Goal: Task Accomplishment & Management: Complete application form

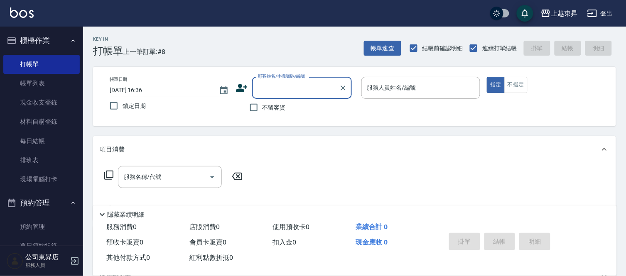
click at [275, 92] on input "顧客姓名/手機號碼/編號" at bounding box center [296, 88] width 80 height 15
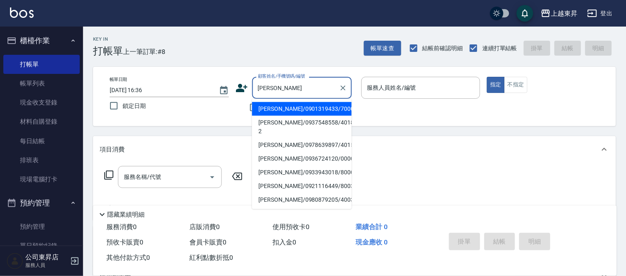
drag, startPoint x: 273, startPoint y: 135, endPoint x: 277, endPoint y: 138, distance: 4.7
click at [273, 138] on li "[PERSON_NAME]/0978639897/40151" at bounding box center [302, 145] width 100 height 14
type input "[PERSON_NAME]/0978639897/40151"
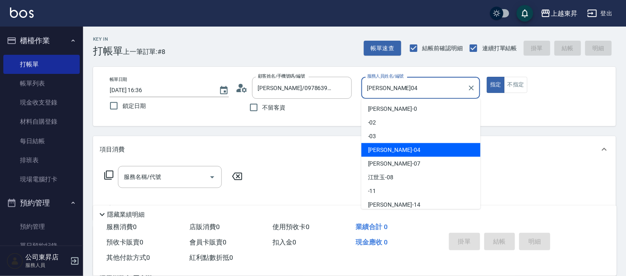
click at [402, 90] on input "[PERSON_NAME]04" at bounding box center [414, 88] width 99 height 15
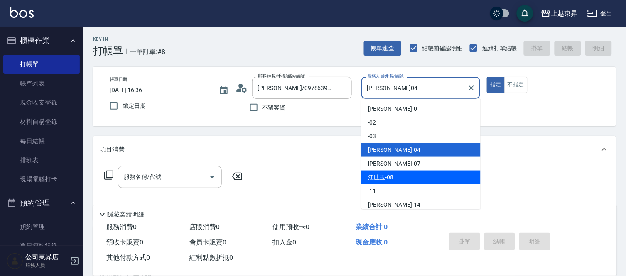
click at [393, 175] on div "[PERSON_NAME]-08" at bounding box center [420, 178] width 119 height 14
type input "[PERSON_NAME]-08"
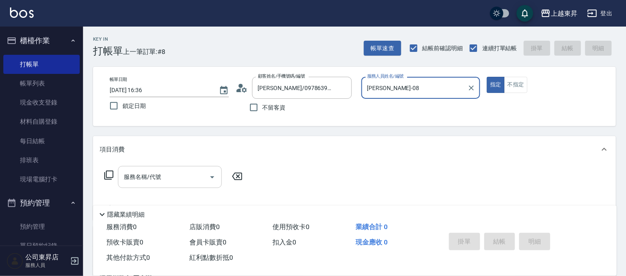
click at [189, 184] on input "服務名稱/代號" at bounding box center [164, 177] width 84 height 15
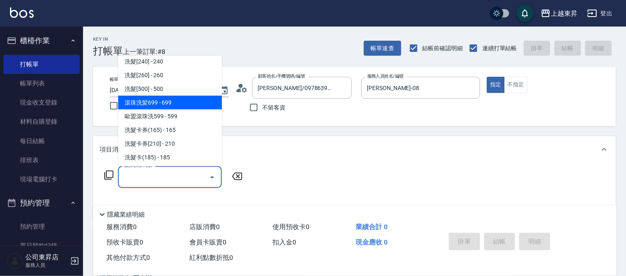
scroll to position [184, 0]
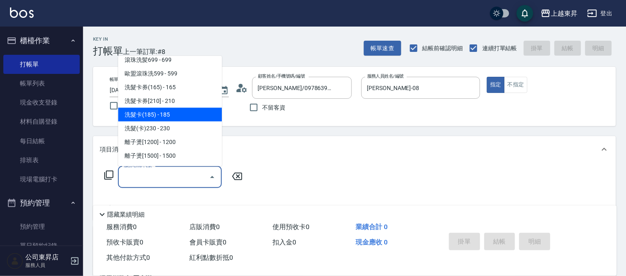
click at [169, 113] on span "洗髮卡(185) - 185" at bounding box center [170, 115] width 104 height 14
type input "洗髮卡(185)(223)"
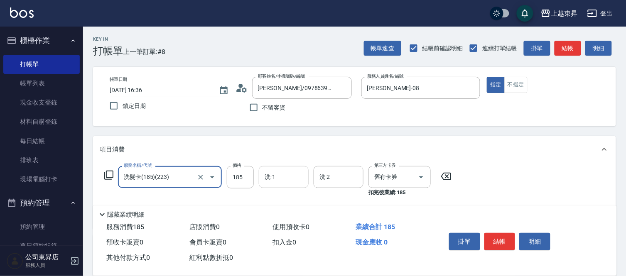
click at [282, 179] on input "洗-1" at bounding box center [284, 177] width 42 height 15
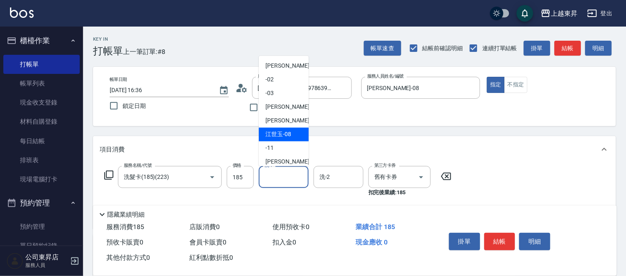
click at [287, 134] on span "[PERSON_NAME]-08" at bounding box center [279, 134] width 26 height 9
type input "[PERSON_NAME]-08"
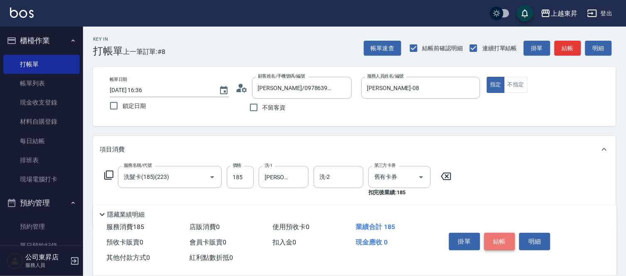
click at [494, 237] on button "結帳" at bounding box center [499, 241] width 31 height 17
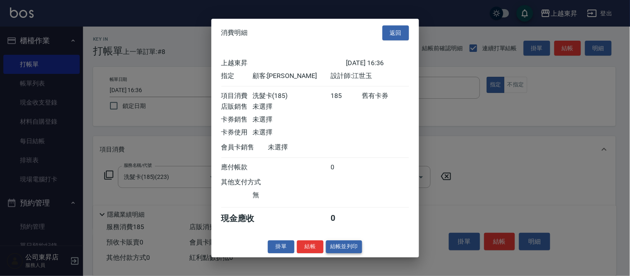
click at [344, 246] on button "結帳並列印" at bounding box center [344, 247] width 36 height 13
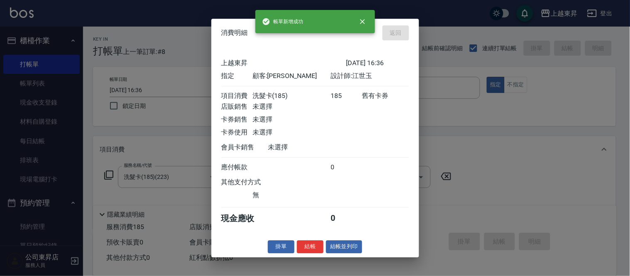
type input "[DATE] 17:21"
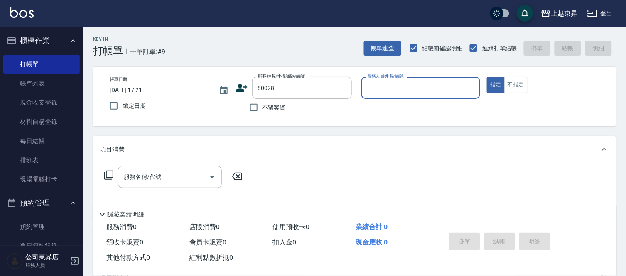
type input "[PERSON_NAME]/0928505905/80028"
type input "[PERSON_NAME]-08"
drag, startPoint x: 180, startPoint y: 188, endPoint x: 179, endPoint y: 182, distance: 6.5
click at [180, 188] on div "服務名稱/代號 服務名稱/代號" at bounding box center [174, 189] width 148 height 47
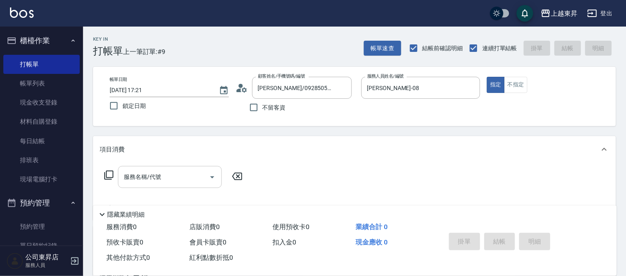
click at [179, 180] on input "服務名稱/代號" at bounding box center [164, 177] width 84 height 15
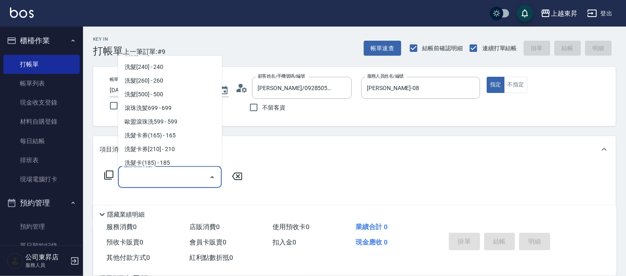
scroll to position [138, 0]
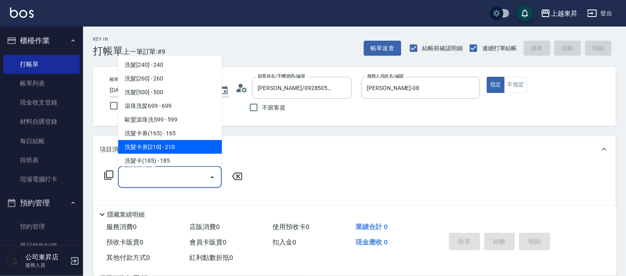
click at [164, 141] on span "洗髮卡券[210] - 210" at bounding box center [170, 147] width 104 height 14
type input "洗髮卡券[210](222)"
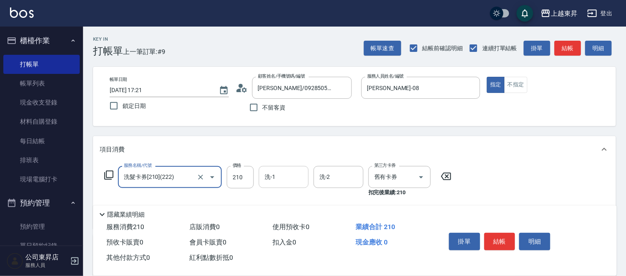
click at [273, 176] on div "洗-1 洗-1" at bounding box center [284, 177] width 50 height 22
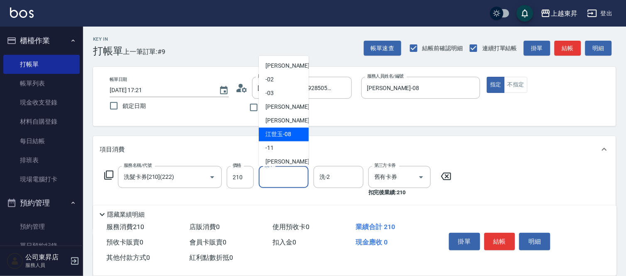
click at [273, 130] on span "[PERSON_NAME]-08" at bounding box center [279, 134] width 26 height 9
type input "[PERSON_NAME]-08"
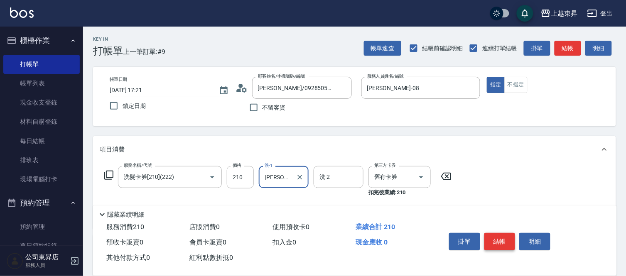
click at [494, 239] on button "結帳" at bounding box center [499, 241] width 31 height 17
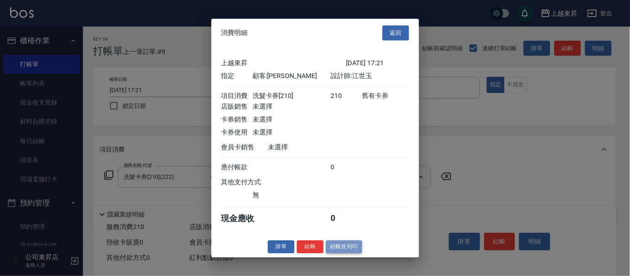
click at [349, 251] on button "結帳並列印" at bounding box center [344, 247] width 36 height 13
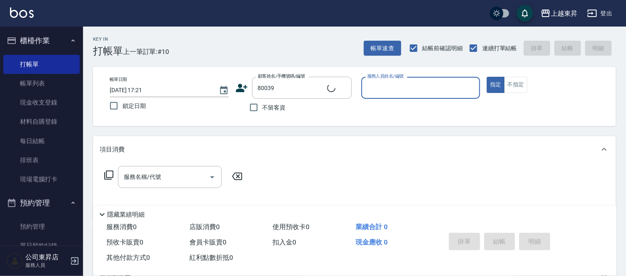
type input "[PERSON_NAME]/0921116449/80039"
type input "[PERSON_NAME]-08"
click at [159, 177] on input "服務名稱/代號" at bounding box center [164, 177] width 84 height 15
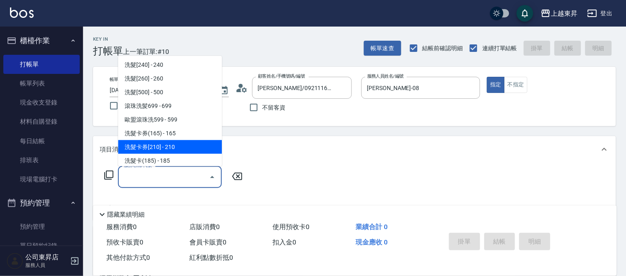
click at [164, 145] on span "洗髮卡券[210] - 210" at bounding box center [170, 147] width 104 height 14
type input "洗髮卡券[210](222)"
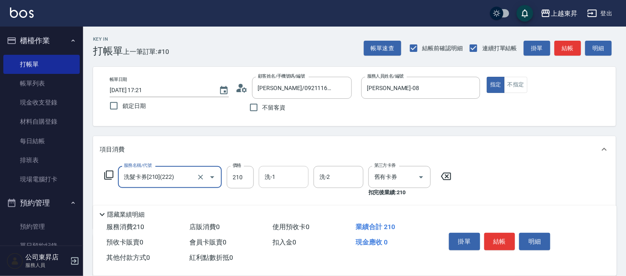
click at [275, 175] on input "洗-1" at bounding box center [284, 177] width 42 height 15
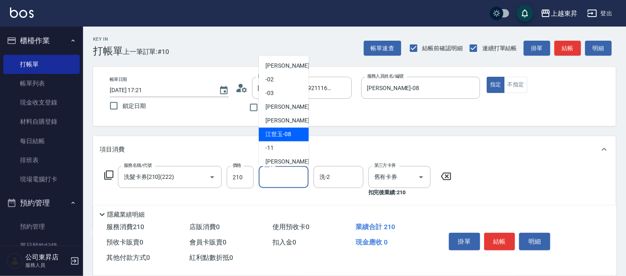
scroll to position [129, 0]
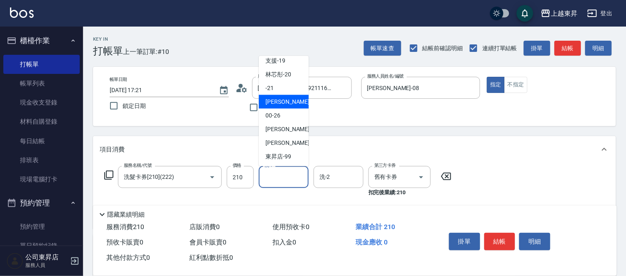
click at [277, 106] on span "[PERSON_NAME]-22" at bounding box center [292, 102] width 52 height 9
type input "[PERSON_NAME]-22"
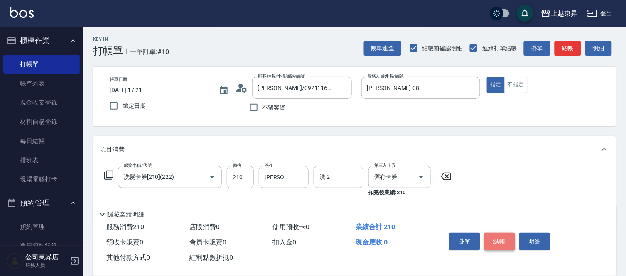
click at [505, 246] on button "結帳" at bounding box center [499, 241] width 31 height 17
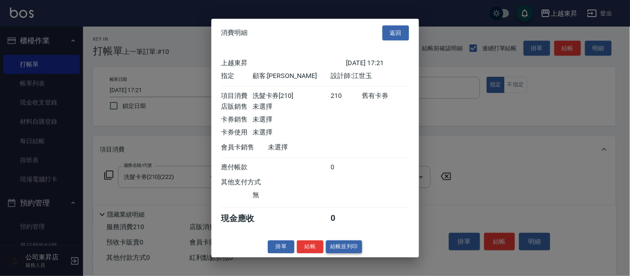
click at [334, 253] on button "結帳並列印" at bounding box center [344, 247] width 36 height 13
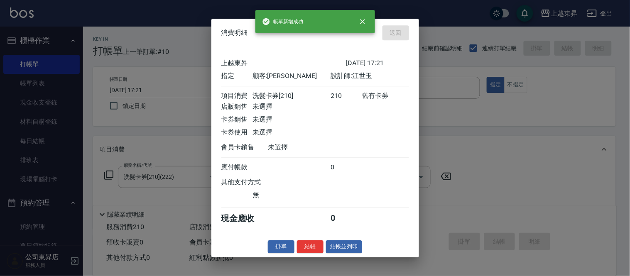
type input "[DATE] 17:22"
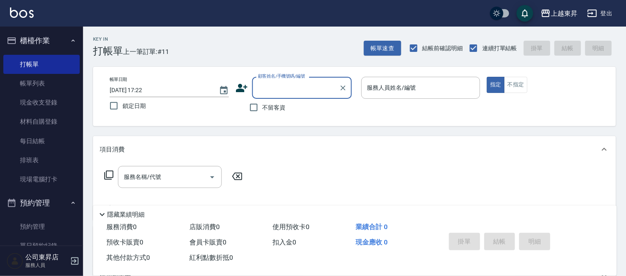
click at [276, 96] on div "顧客姓名/手機號碼/編號" at bounding box center [302, 88] width 100 height 22
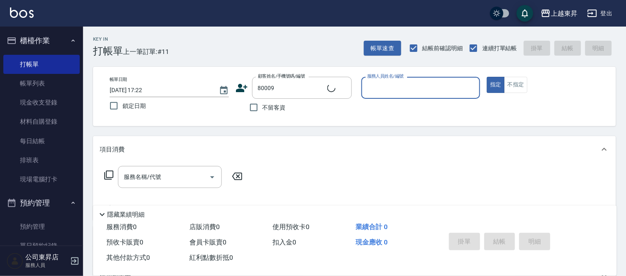
type input "[PERSON_NAME]/0933943018/80009"
type input "[PERSON_NAME]-08"
click at [176, 177] on input "服務名稱/代號" at bounding box center [164, 177] width 84 height 15
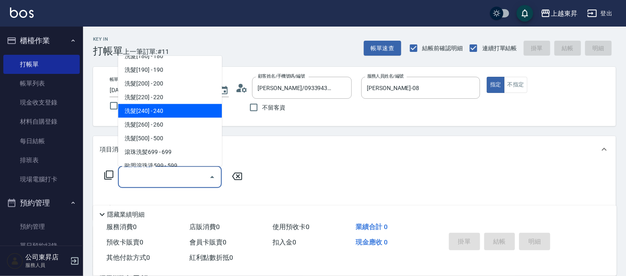
scroll to position [138, 0]
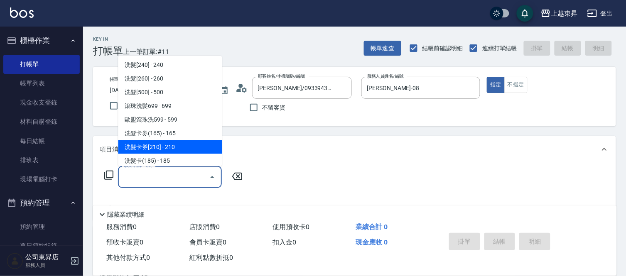
click at [164, 145] on span "洗髮卡券[210] - 210" at bounding box center [170, 147] width 104 height 14
type input "洗髮卡券[210](222)"
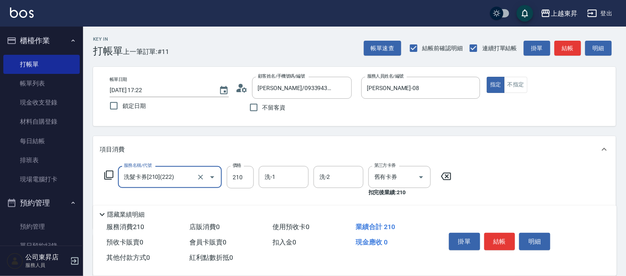
click at [275, 179] on div "洗-1 洗-1" at bounding box center [284, 177] width 50 height 22
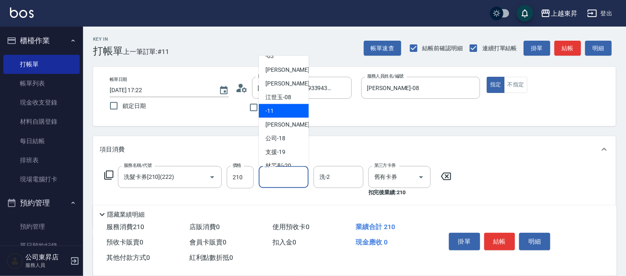
scroll to position [92, 0]
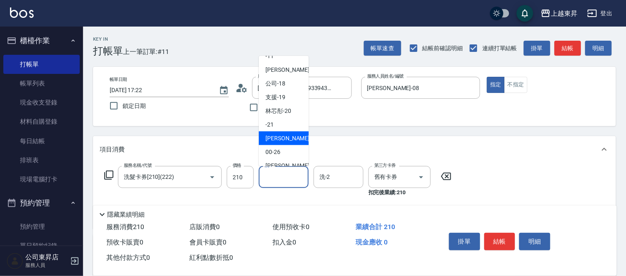
click at [281, 137] on span "[PERSON_NAME]-22" at bounding box center [292, 138] width 52 height 9
type input "[PERSON_NAME]-22"
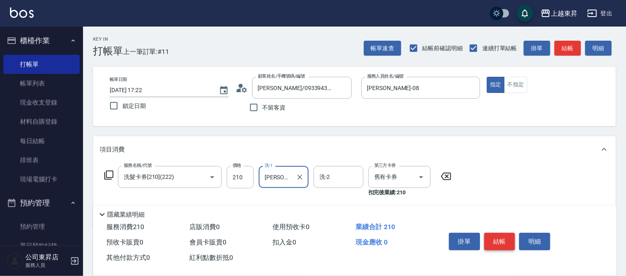
click at [495, 241] on button "結帳" at bounding box center [499, 241] width 31 height 17
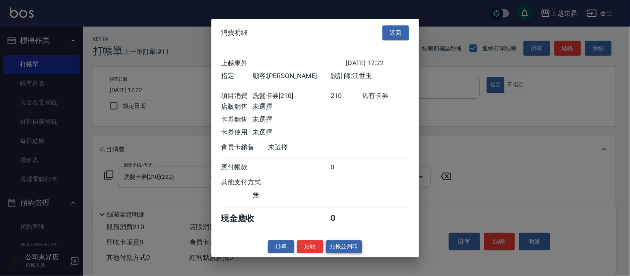
click at [348, 250] on button "結帳並列印" at bounding box center [344, 247] width 36 height 13
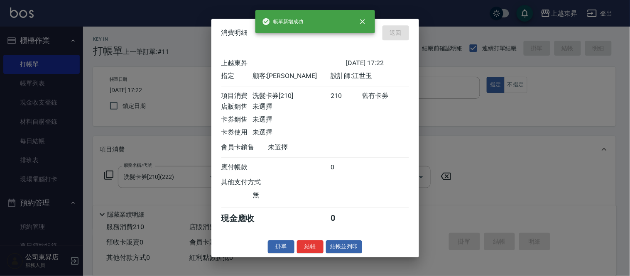
type input "[DATE] 17:23"
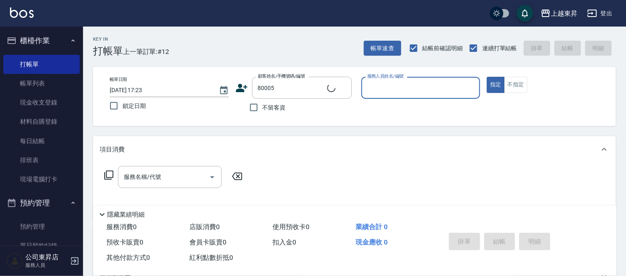
type input "[PERSON_NAME]/0932147744/80005"
type input "[PERSON_NAME]-08"
click at [165, 183] on input "服務名稱/代號" at bounding box center [164, 177] width 84 height 15
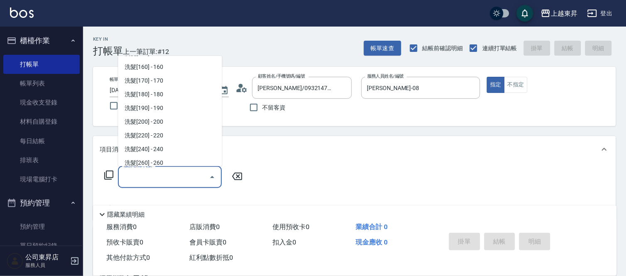
scroll to position [138, 0]
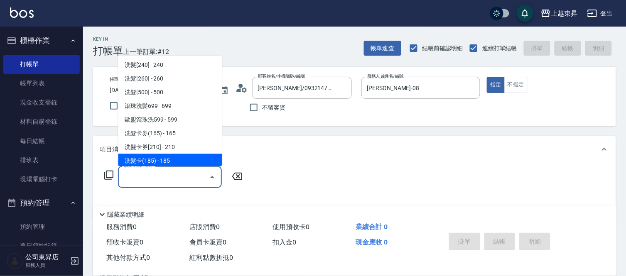
click at [170, 157] on span "洗髮卡(185) - 185" at bounding box center [170, 161] width 104 height 14
type input "洗髮卡(185)(223)"
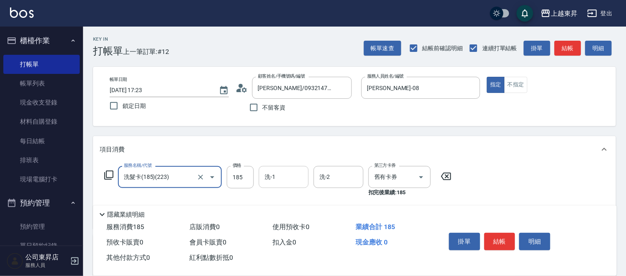
click at [282, 177] on input "洗-1" at bounding box center [284, 177] width 42 height 15
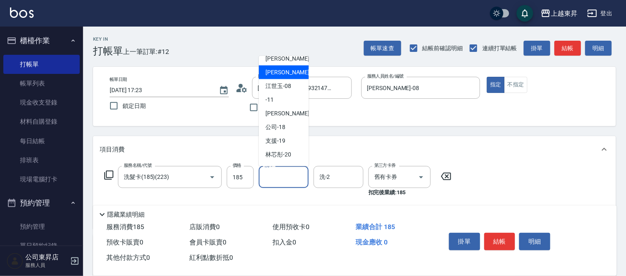
scroll to position [92, 0]
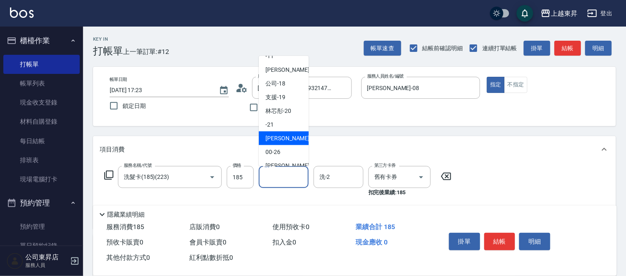
click at [284, 138] on span "[PERSON_NAME]-22" at bounding box center [292, 138] width 52 height 9
type input "[PERSON_NAME]-22"
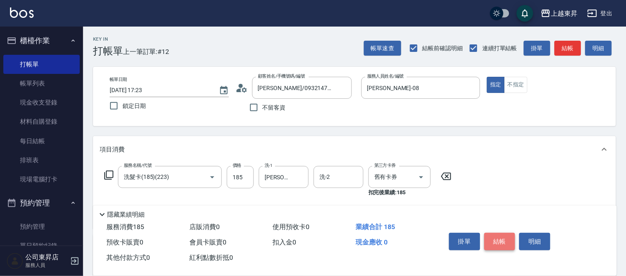
click at [494, 237] on button "結帳" at bounding box center [499, 241] width 31 height 17
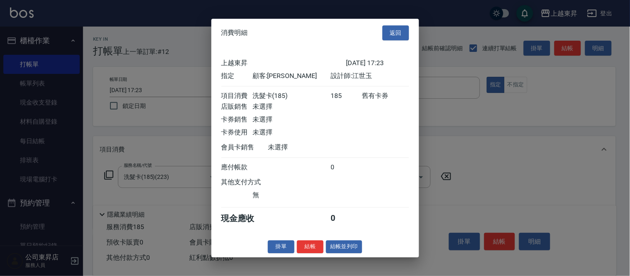
click at [352, 251] on button "結帳並列印" at bounding box center [344, 247] width 36 height 13
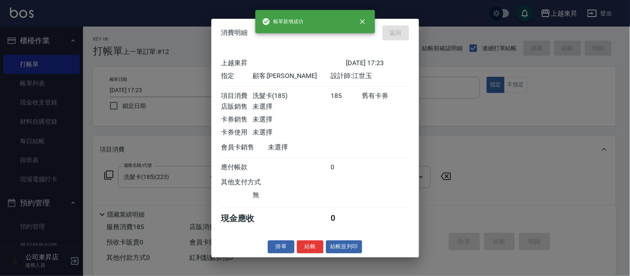
type input "[DATE] 17:24"
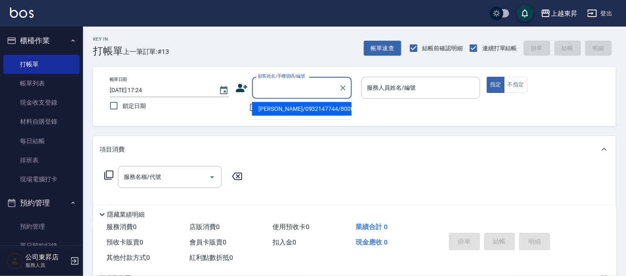
click at [270, 90] on input "顧客姓名/手機號碼/編號" at bounding box center [296, 88] width 80 height 15
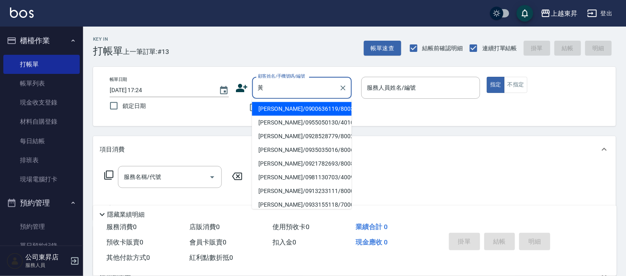
click at [284, 152] on li "[PERSON_NAME]/0935035016/80067" at bounding box center [302, 150] width 100 height 14
type input "[PERSON_NAME]/0935035016/80067"
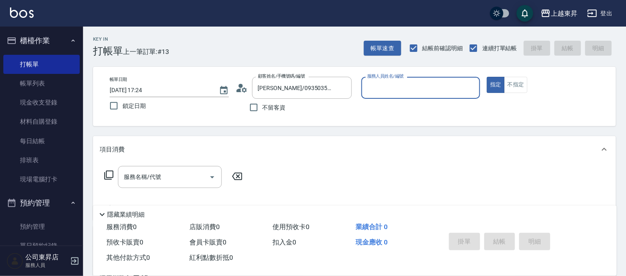
type input "[PERSON_NAME]-08"
click at [151, 175] on div "服務名稱/代號 服務名稱/代號" at bounding box center [170, 177] width 104 height 22
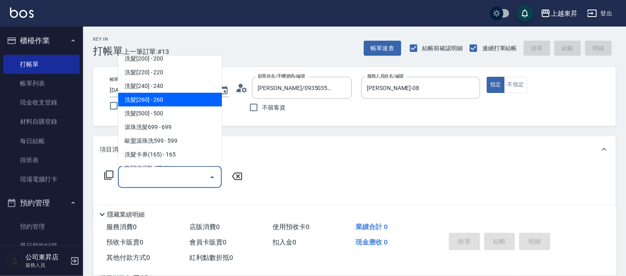
scroll to position [184, 0]
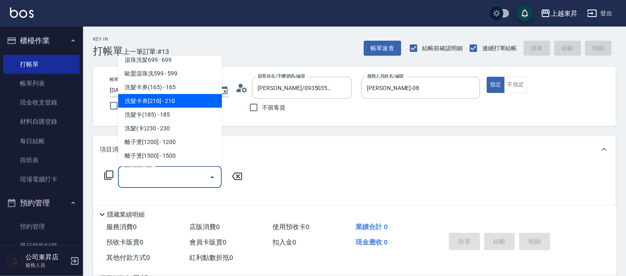
click at [173, 104] on span "洗髮卡券[210] - 210" at bounding box center [170, 101] width 104 height 14
type input "洗髮卡券[210](222)"
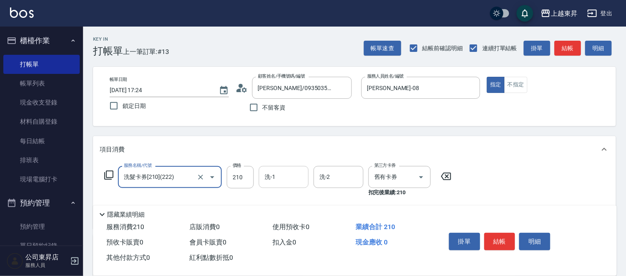
click at [294, 178] on input "洗-1" at bounding box center [284, 177] width 42 height 15
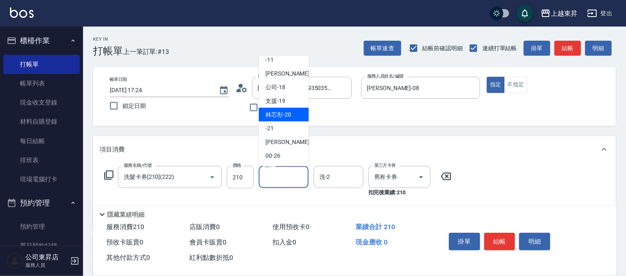
scroll to position [92, 0]
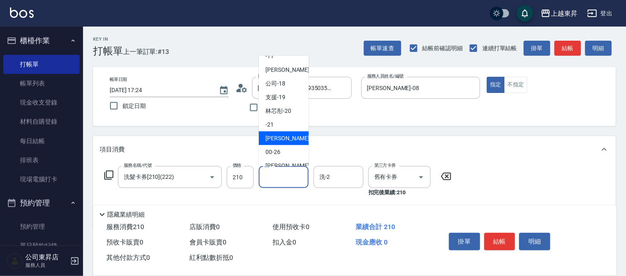
click at [282, 135] on span "[PERSON_NAME]-22" at bounding box center [292, 138] width 52 height 9
type input "[PERSON_NAME]-22"
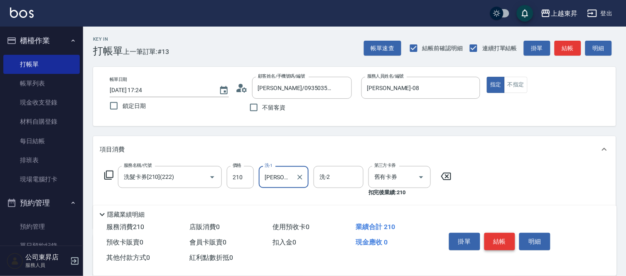
click at [497, 238] on button "結帳" at bounding box center [499, 241] width 31 height 17
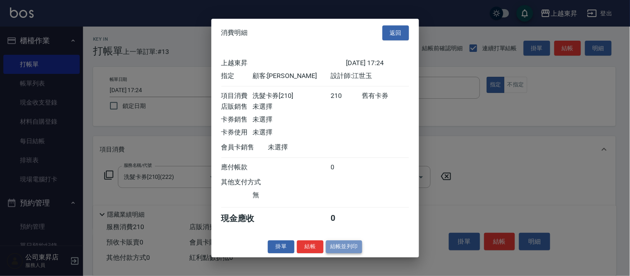
click at [347, 252] on button "結帳並列印" at bounding box center [344, 247] width 36 height 13
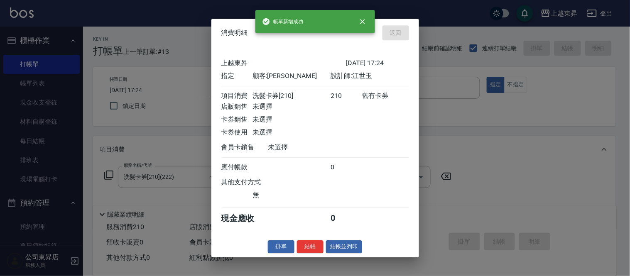
type input "[DATE] 17:26"
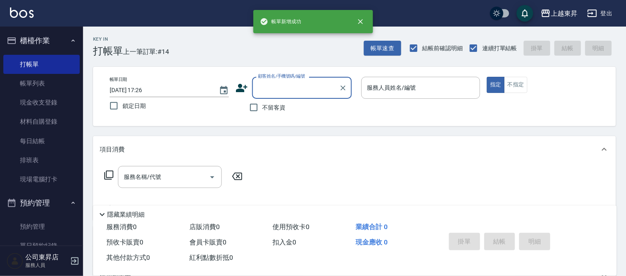
click at [287, 89] on input "顧客姓名/手機號碼/編號" at bounding box center [296, 88] width 80 height 15
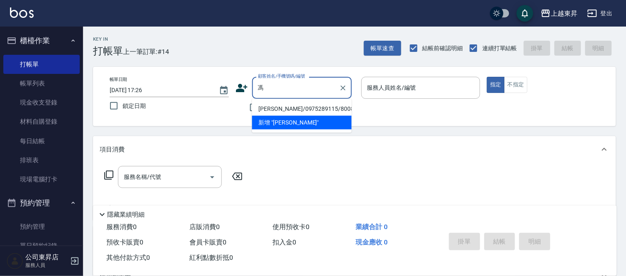
click at [292, 108] on li "[PERSON_NAME]/0975289115/80087" at bounding box center [302, 109] width 100 height 14
type input "[PERSON_NAME]/0975289115/80087"
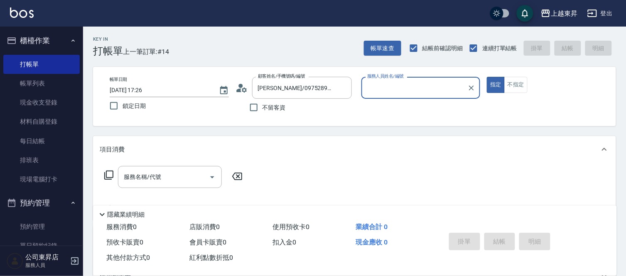
type input "[PERSON_NAME]-08"
click at [197, 179] on input "服務名稱/代號" at bounding box center [164, 177] width 84 height 15
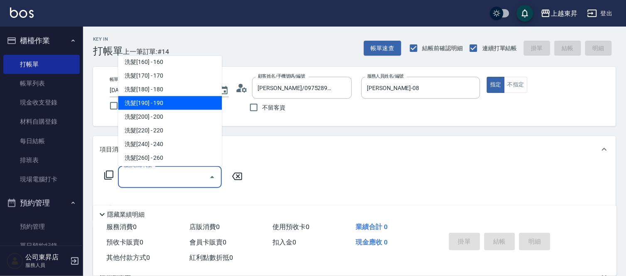
scroll to position [138, 0]
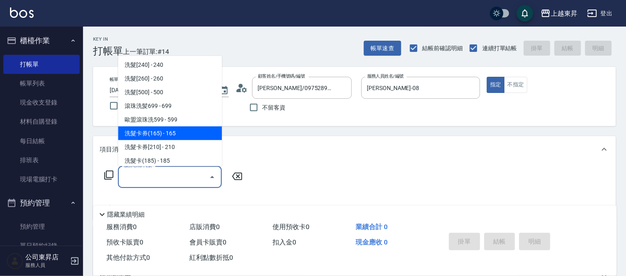
click at [165, 136] on span "洗髮卡券(165) - 165" at bounding box center [170, 134] width 104 height 14
type input "洗髮卡券(165)(220)"
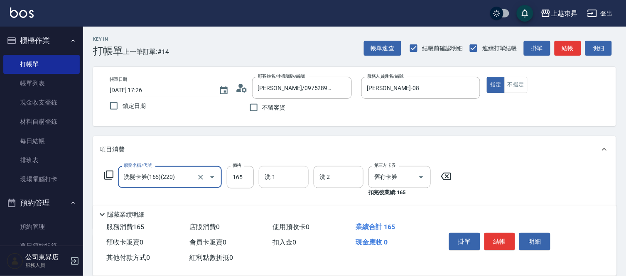
click at [287, 175] on input "洗-1" at bounding box center [284, 177] width 42 height 15
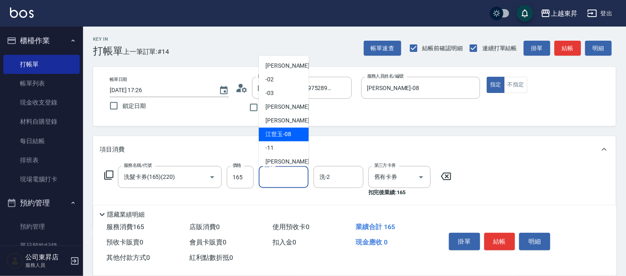
click at [295, 135] on div "[PERSON_NAME]-08" at bounding box center [284, 135] width 50 height 14
type input "[PERSON_NAME]-08"
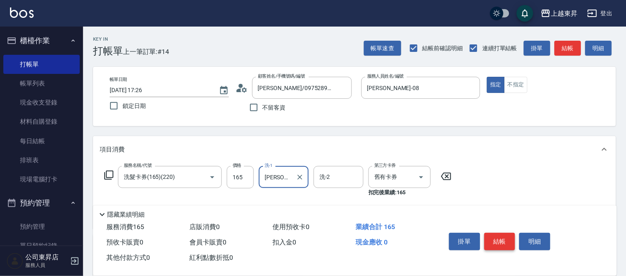
click at [505, 240] on button "結帳" at bounding box center [499, 241] width 31 height 17
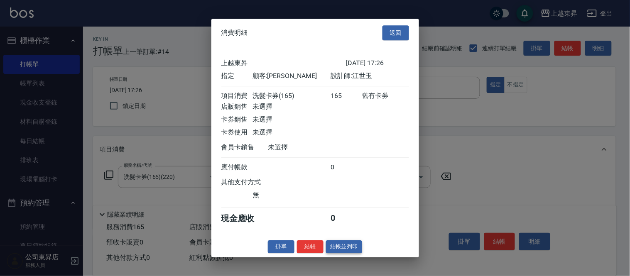
click at [352, 252] on button "結帳並列印" at bounding box center [344, 247] width 36 height 13
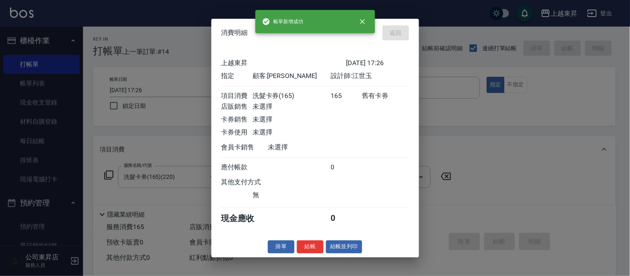
type input "[DATE] 17:27"
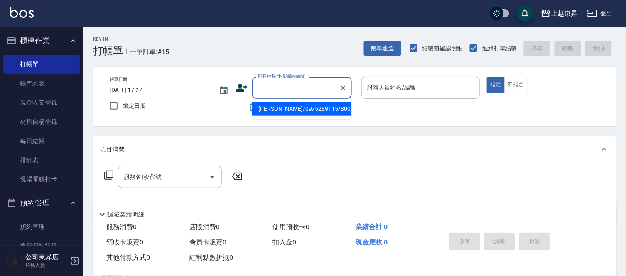
click at [268, 89] on input "顧客姓名/手機號碼/編號" at bounding box center [296, 88] width 80 height 15
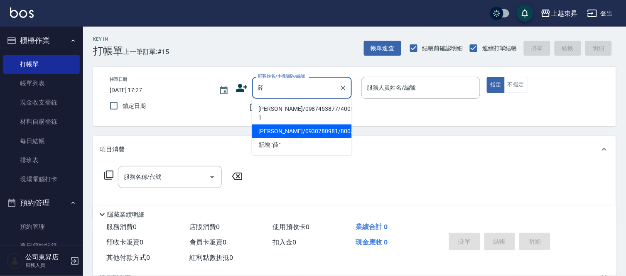
click at [288, 125] on li "[PERSON_NAME]/0930780981/80031" at bounding box center [302, 132] width 100 height 14
type input "[PERSON_NAME]/0930780981/80031"
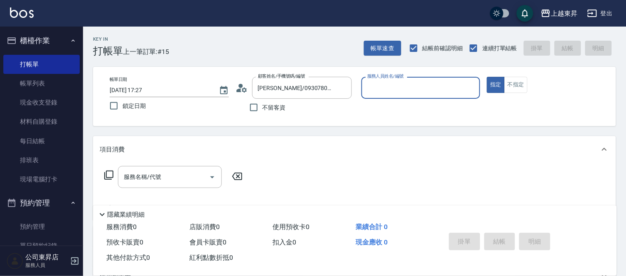
type input "[PERSON_NAME]-08"
click at [155, 180] on input "服務名稱/代號" at bounding box center [164, 177] width 84 height 15
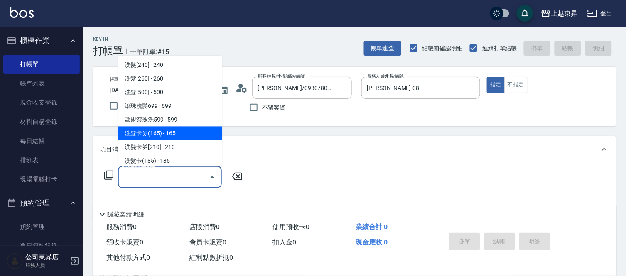
scroll to position [231, 0]
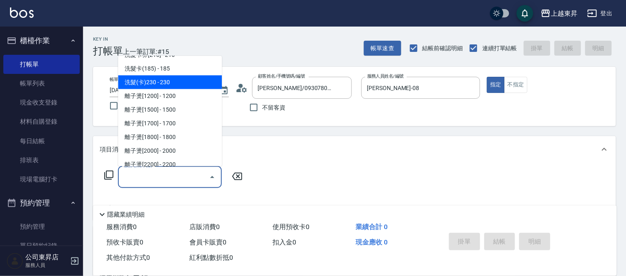
click at [167, 80] on span "洗髮(卡)230 - 230" at bounding box center [170, 83] width 104 height 14
type input "洗髮(卡)230(224)"
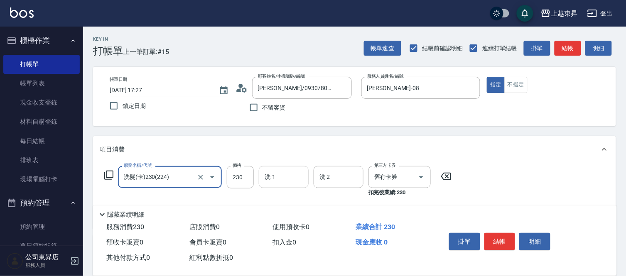
click at [282, 176] on input "洗-1" at bounding box center [284, 177] width 42 height 15
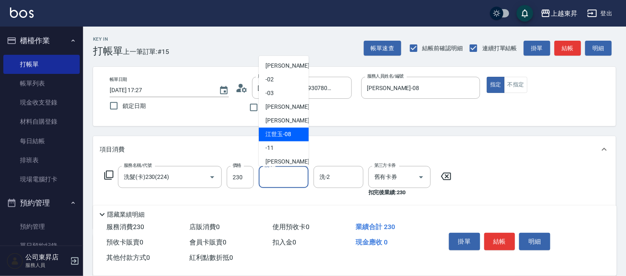
scroll to position [92, 0]
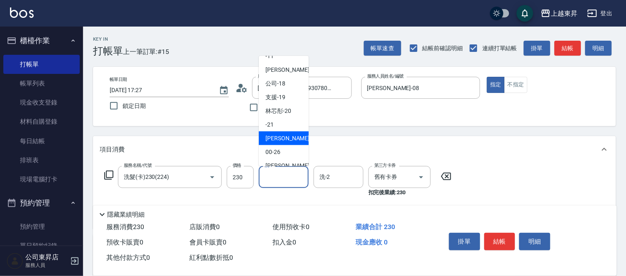
drag, startPoint x: 287, startPoint y: 137, endPoint x: 293, endPoint y: 141, distance: 7.1
click at [288, 138] on span "[PERSON_NAME]-22" at bounding box center [292, 138] width 52 height 9
type input "[PERSON_NAME]-22"
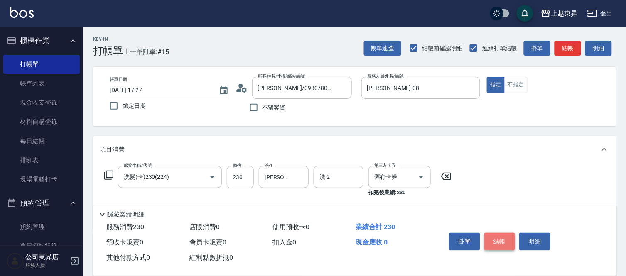
click at [492, 236] on button "結帳" at bounding box center [499, 241] width 31 height 17
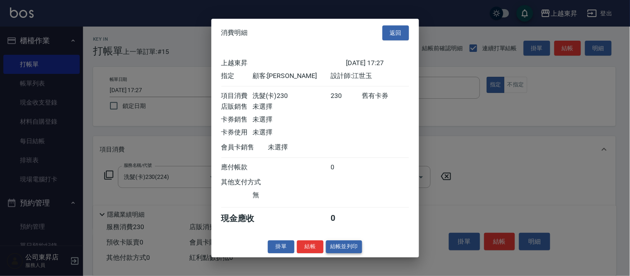
click at [349, 246] on button "結帳並列印" at bounding box center [344, 247] width 36 height 13
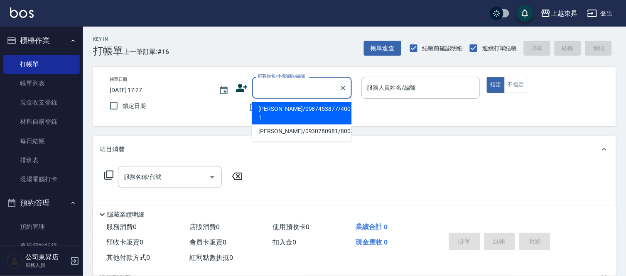
click at [281, 89] on input "顧客姓名/手機號碼/編號" at bounding box center [296, 88] width 80 height 15
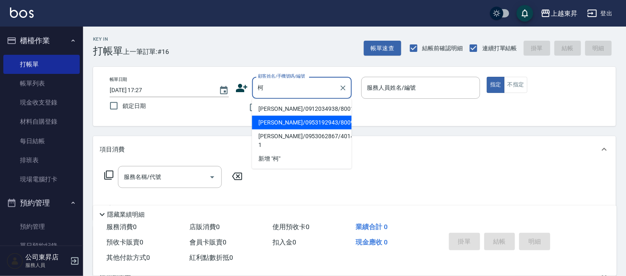
click at [292, 123] on li "[PERSON_NAME]/0953192943/80098" at bounding box center [302, 123] width 100 height 14
type input "[PERSON_NAME]/0953192943/80098"
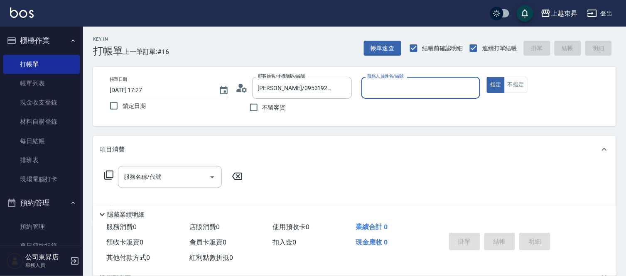
type input "[PERSON_NAME]-08"
click at [165, 183] on input "服務名稱/代號" at bounding box center [164, 177] width 84 height 15
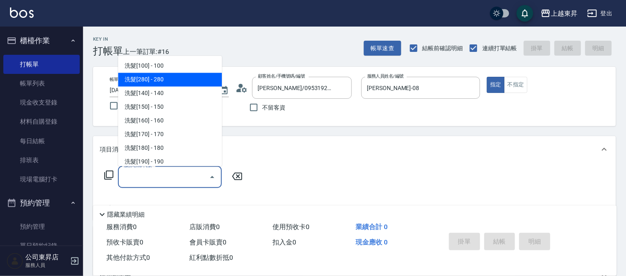
click at [167, 82] on span "洗髮[280] - 280" at bounding box center [170, 80] width 104 height 14
type input "洗髮[280](202)"
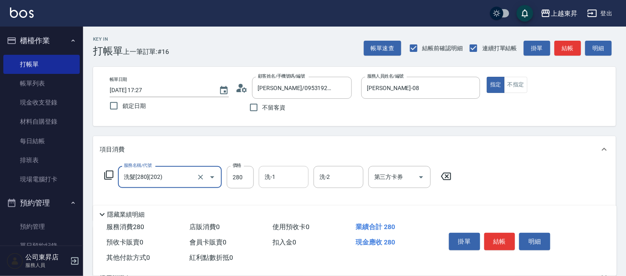
click at [284, 181] on input "洗-1" at bounding box center [284, 177] width 42 height 15
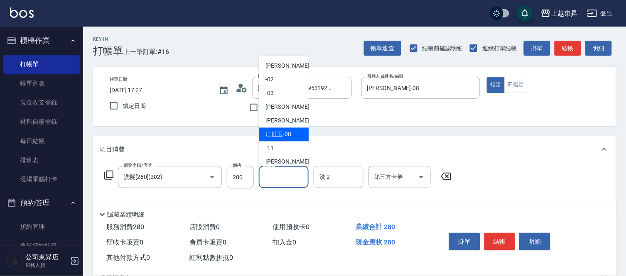
click at [285, 133] on span "[PERSON_NAME]-08" at bounding box center [279, 134] width 26 height 9
type input "[PERSON_NAME]-08"
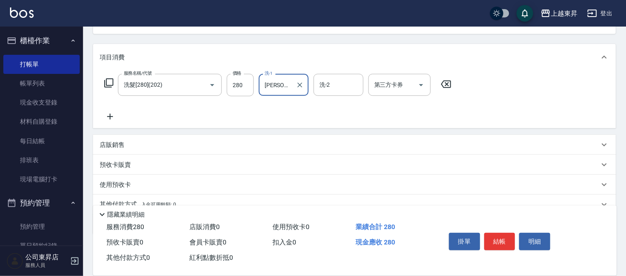
click at [111, 117] on icon at bounding box center [110, 117] width 6 height 6
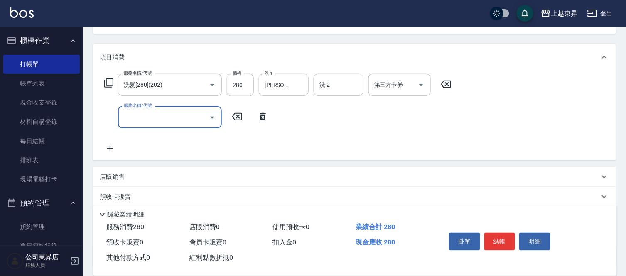
click at [110, 148] on icon at bounding box center [110, 149] width 6 height 6
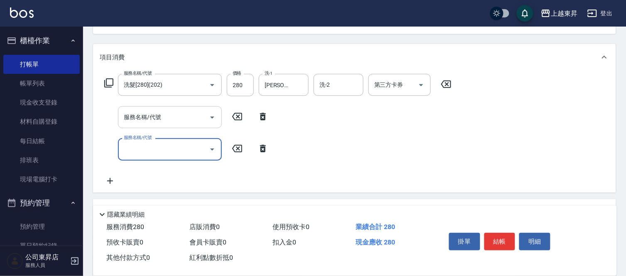
click at [138, 121] on input "服務名稱/代號" at bounding box center [164, 117] width 84 height 15
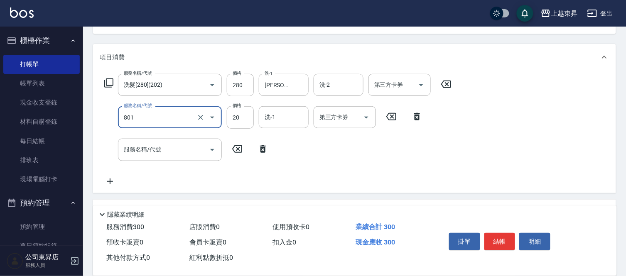
type input "潤絲(801)"
type input "30"
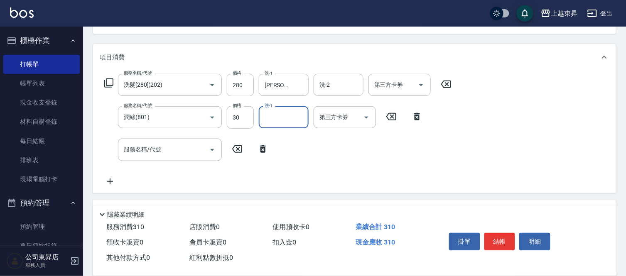
click at [275, 114] on input "洗-1" at bounding box center [284, 117] width 42 height 15
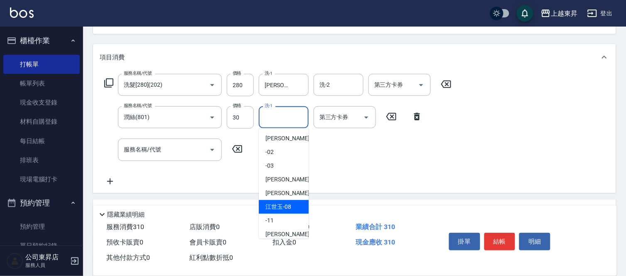
click at [277, 205] on span "[PERSON_NAME]-08" at bounding box center [279, 207] width 26 height 9
type input "[PERSON_NAME]-08"
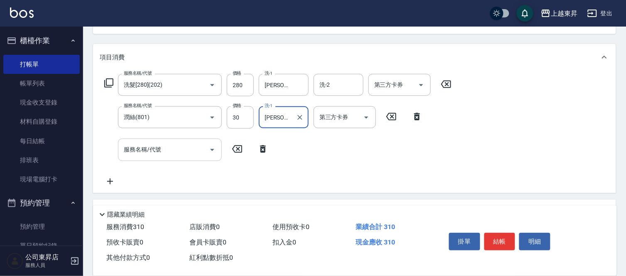
click at [175, 157] on input "服務名稱/代號" at bounding box center [164, 150] width 84 height 15
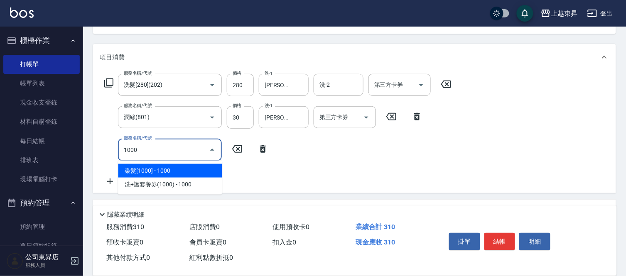
click at [167, 165] on span "染髮[1000] - 1000" at bounding box center [170, 171] width 104 height 14
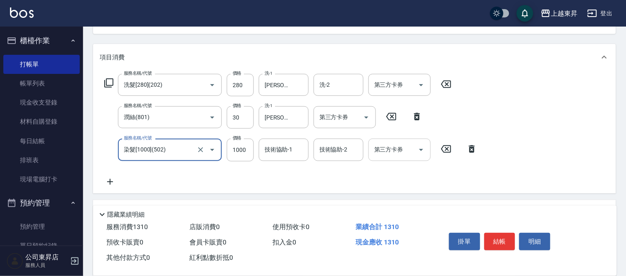
type input "染髮[1000](502)"
click at [278, 150] on div "技術協助-1 技術協助-1" at bounding box center [284, 150] width 50 height 22
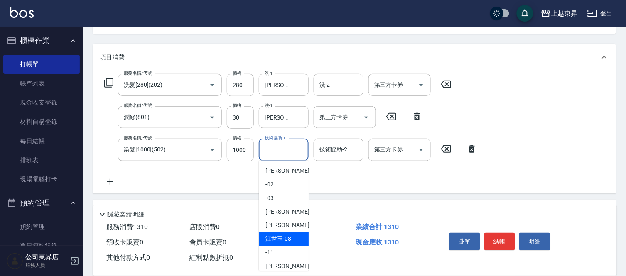
click at [283, 239] on span "[PERSON_NAME]-08" at bounding box center [279, 239] width 26 height 9
type input "[PERSON_NAME]-08"
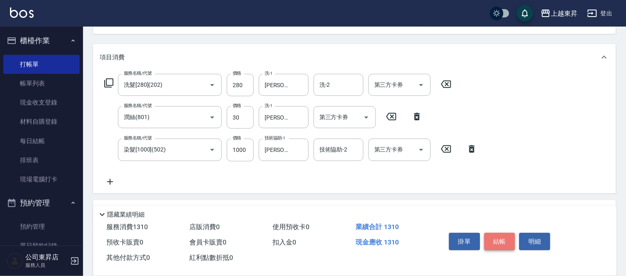
click at [508, 242] on button "結帳" at bounding box center [499, 241] width 31 height 17
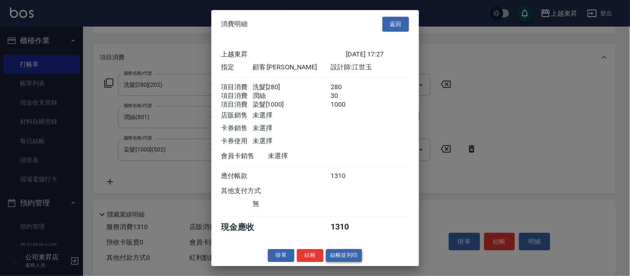
click at [342, 259] on button "結帳並列印" at bounding box center [344, 255] width 36 height 13
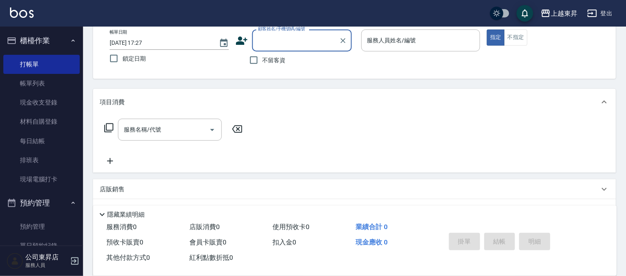
scroll to position [0, 0]
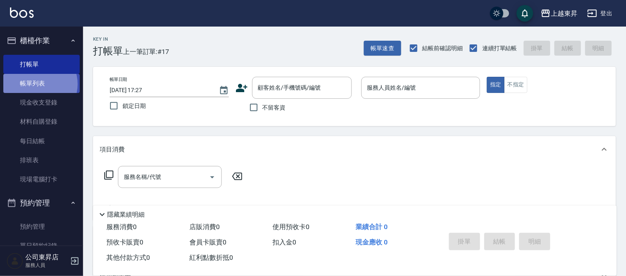
click at [38, 84] on link "帳單列表" at bounding box center [41, 83] width 76 height 19
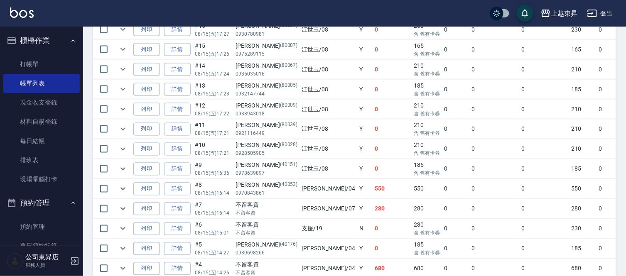
scroll to position [231, 0]
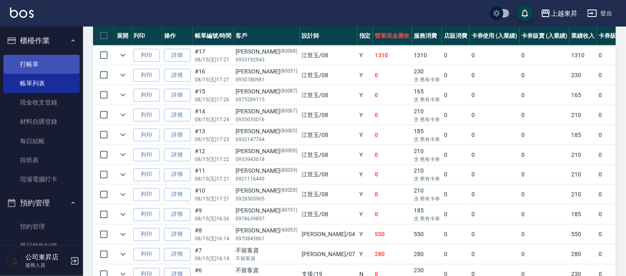
click at [35, 67] on link "打帳單" at bounding box center [41, 64] width 76 height 19
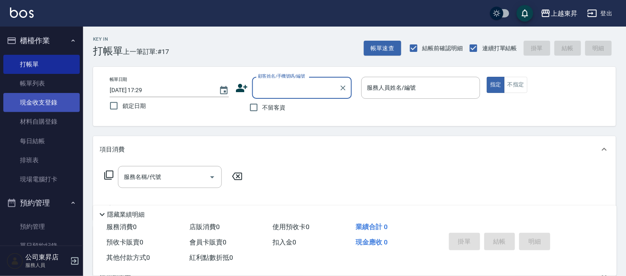
click at [39, 106] on link "現金收支登錄" at bounding box center [41, 102] width 76 height 19
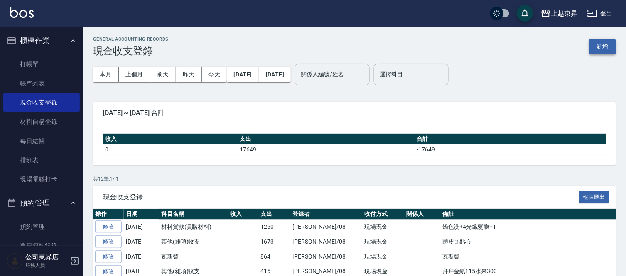
click at [600, 49] on button "新增" at bounding box center [603, 46] width 27 height 15
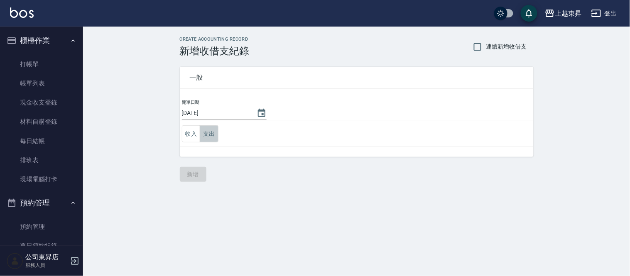
click at [207, 138] on button "支出" at bounding box center [209, 133] width 19 height 17
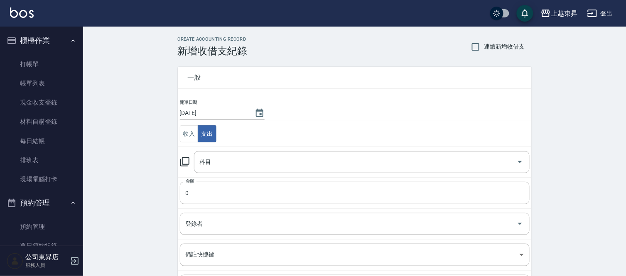
click at [208, 161] on input "科目" at bounding box center [356, 162] width 316 height 15
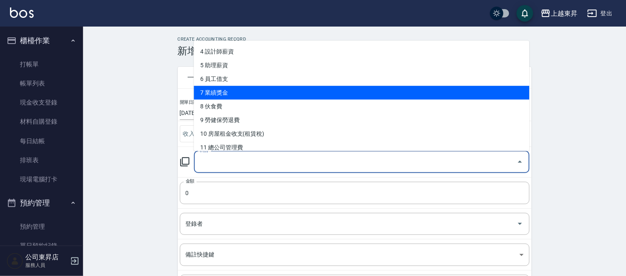
scroll to position [184, 0]
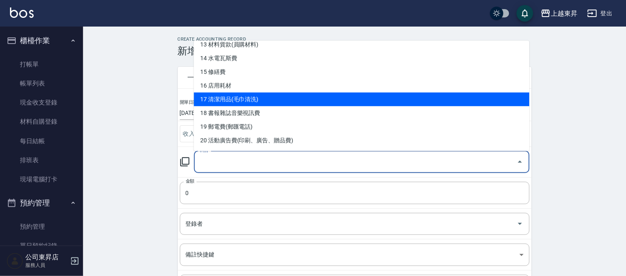
click at [263, 102] on li "17 清潔用品(毛巾清洗)" at bounding box center [362, 100] width 336 height 14
type input "17 清潔用品(毛巾清洗)"
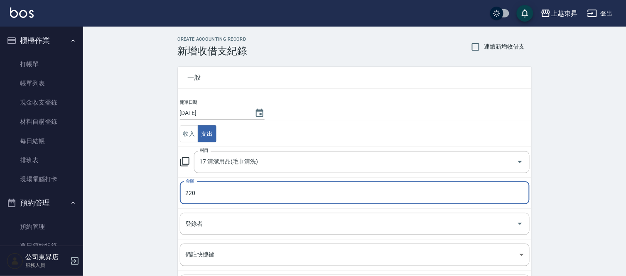
type input "220"
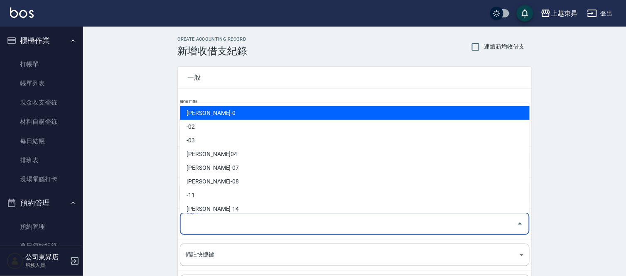
click at [192, 220] on input "登錄者" at bounding box center [349, 224] width 330 height 15
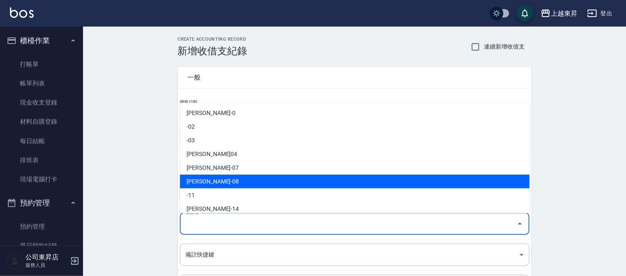
click at [220, 182] on li "[PERSON_NAME]-08" at bounding box center [355, 182] width 350 height 14
type input "[PERSON_NAME]-08"
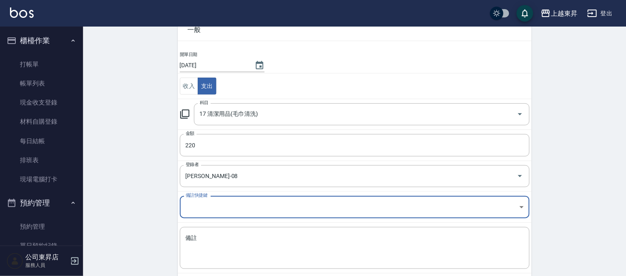
scroll to position [90, 0]
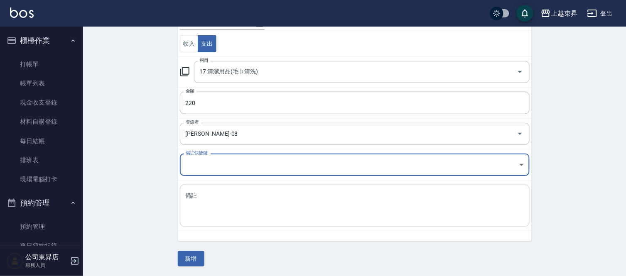
click at [191, 197] on textarea "備註" at bounding box center [355, 206] width 338 height 28
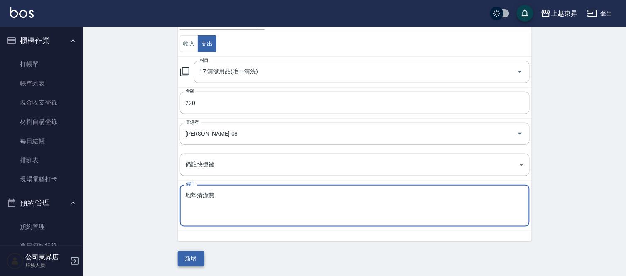
type textarea "地墊清潔費"
click at [193, 258] on button "新增" at bounding box center [191, 258] width 27 height 15
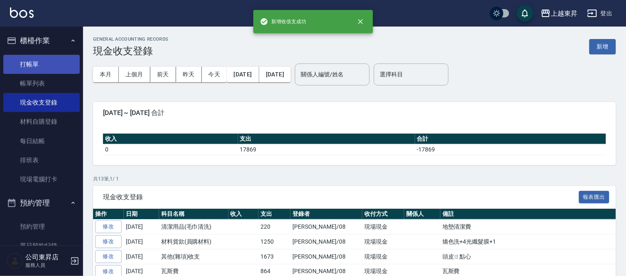
click at [35, 66] on link "打帳單" at bounding box center [41, 64] width 76 height 19
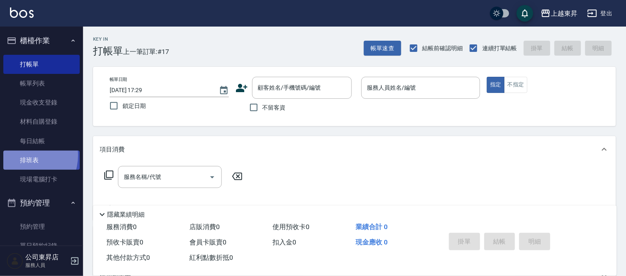
click at [23, 156] on link "排班表" at bounding box center [41, 160] width 76 height 19
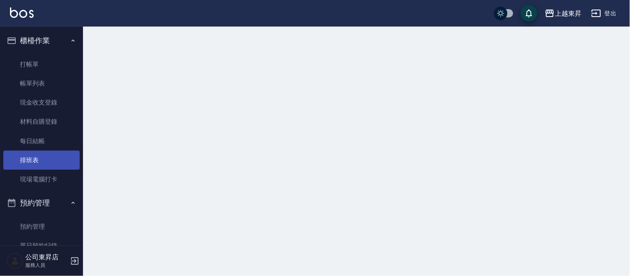
click at [22, 154] on link "排班表" at bounding box center [41, 160] width 76 height 19
click at [22, 155] on link "排班表" at bounding box center [41, 160] width 76 height 19
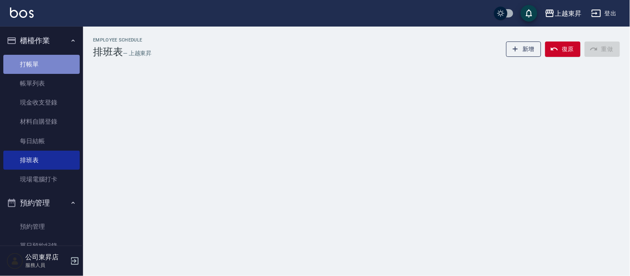
click at [51, 59] on link "打帳單" at bounding box center [41, 64] width 76 height 19
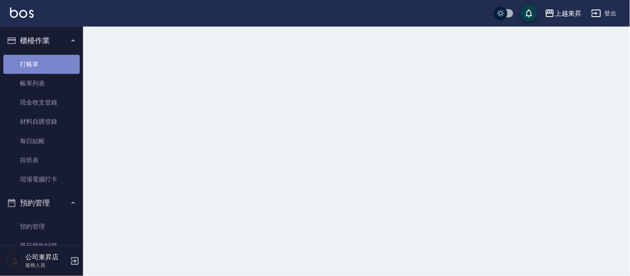
click at [51, 59] on link "打帳單" at bounding box center [41, 64] width 76 height 19
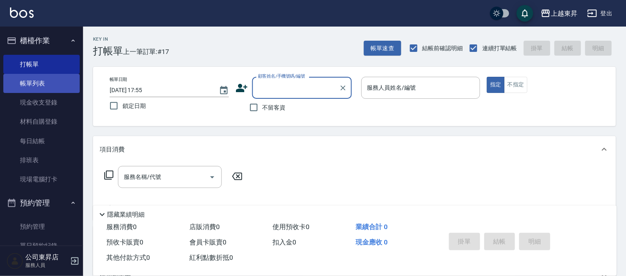
click at [56, 78] on link "帳單列表" at bounding box center [41, 83] width 76 height 19
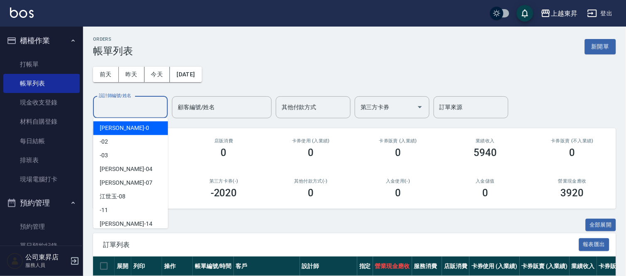
click at [116, 105] on input "設計師編號/姓名" at bounding box center [130, 107] width 67 height 15
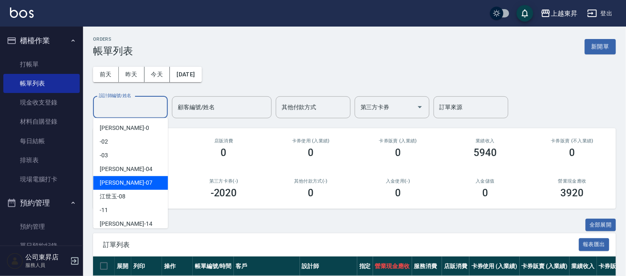
click at [113, 182] on span "[PERSON_NAME] -07" at bounding box center [126, 183] width 52 height 9
type input "[PERSON_NAME]-07"
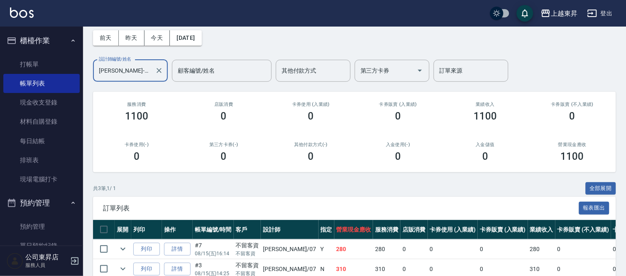
scroll to position [99, 0]
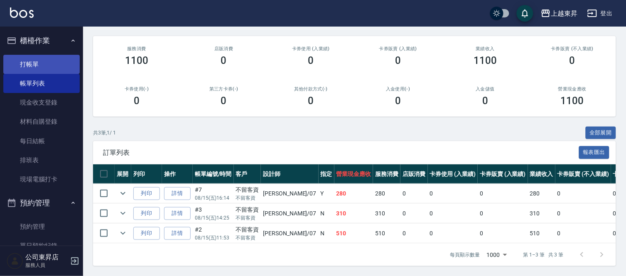
click at [47, 60] on link "打帳單" at bounding box center [41, 64] width 76 height 19
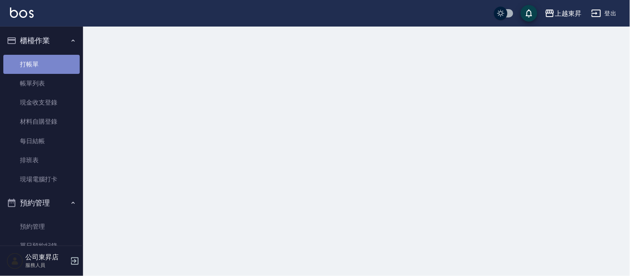
click at [47, 60] on link "打帳單" at bounding box center [41, 64] width 76 height 19
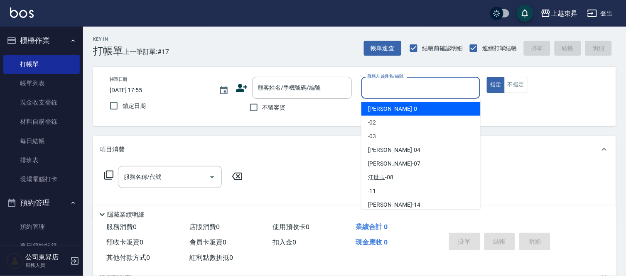
click at [393, 86] on input "服務人員姓名/編號" at bounding box center [421, 88] width 112 height 15
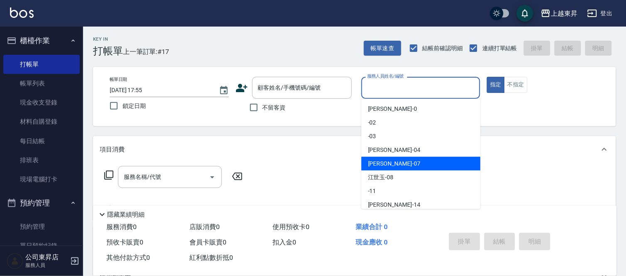
click at [378, 162] on span "[PERSON_NAME] -07" at bounding box center [394, 164] width 52 height 9
type input "[PERSON_NAME]-07"
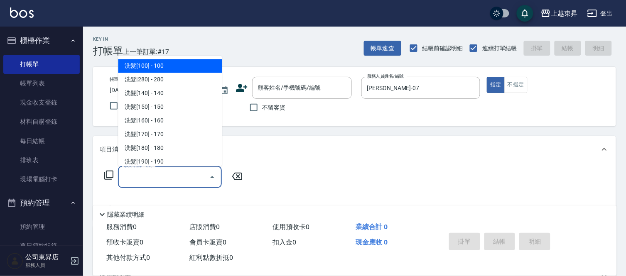
click at [153, 179] on input "服務名稱/代號" at bounding box center [164, 177] width 84 height 15
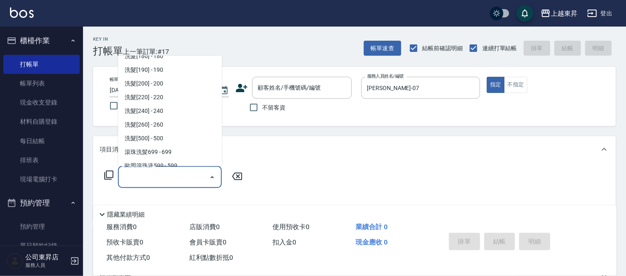
scroll to position [138, 0]
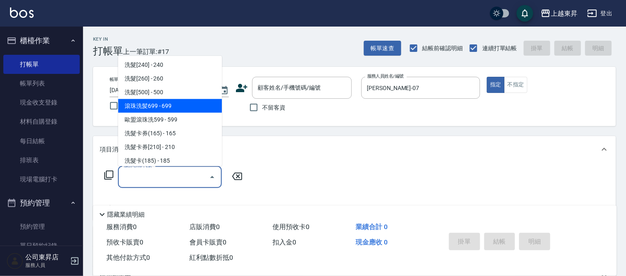
click at [174, 105] on span "滾珠洗髪699 - 699" at bounding box center [170, 106] width 104 height 14
type input "滾珠洗髪699(214)"
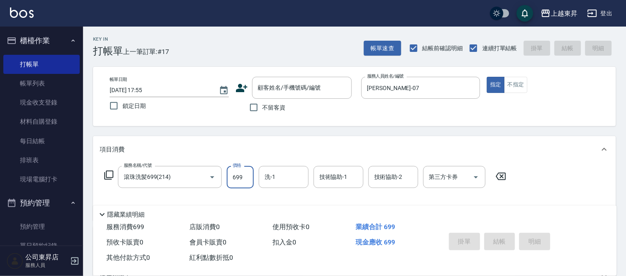
click at [238, 175] on input "699" at bounding box center [240, 177] width 27 height 22
type input "700"
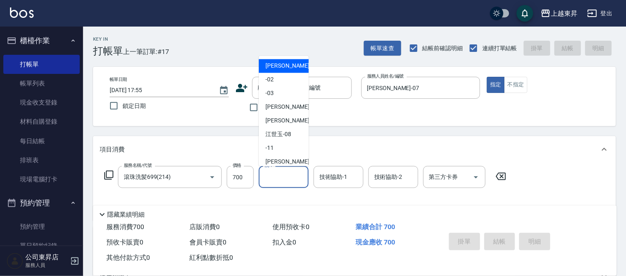
click at [286, 175] on input "洗-1" at bounding box center [284, 177] width 42 height 15
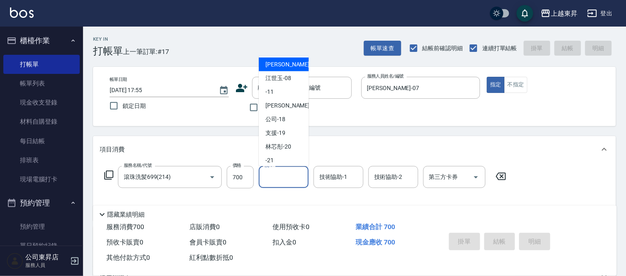
scroll to position [92, 0]
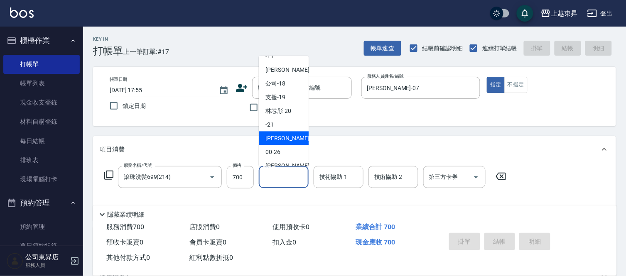
click at [283, 135] on span "[PERSON_NAME]-22" at bounding box center [292, 138] width 52 height 9
type input "[PERSON_NAME]-22"
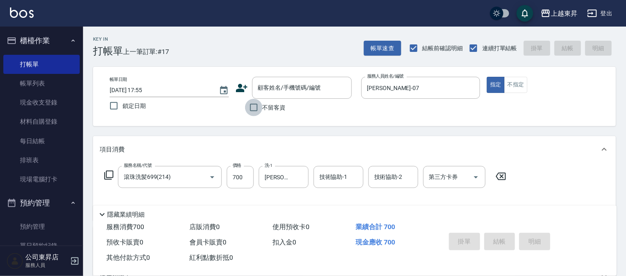
click at [257, 109] on input "不留客資" at bounding box center [253, 107] width 17 height 17
checkbox input "true"
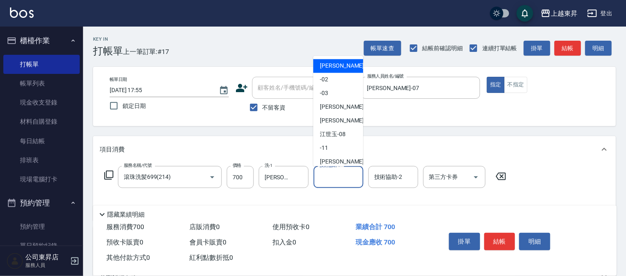
click at [333, 179] on input "技術協助-1" at bounding box center [338, 177] width 42 height 15
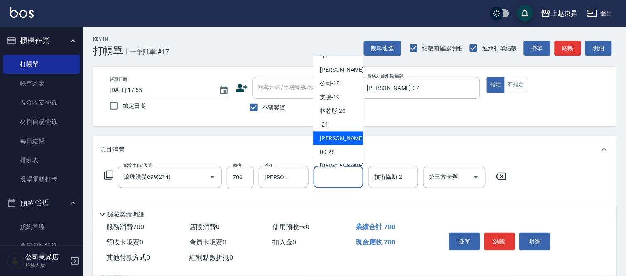
click at [334, 138] on span "[PERSON_NAME]-22" at bounding box center [346, 138] width 52 height 9
type input "[PERSON_NAME]-22"
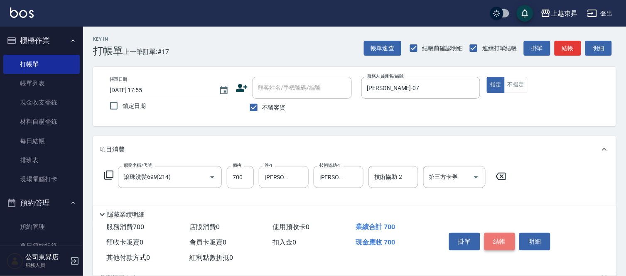
click at [497, 239] on button "結帳" at bounding box center [499, 241] width 31 height 17
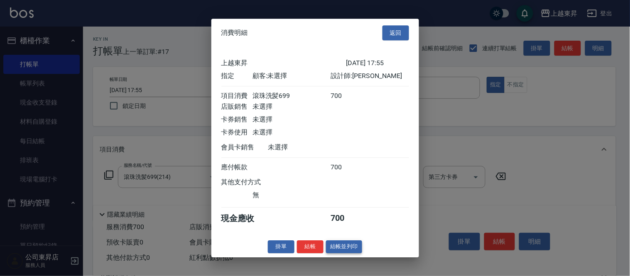
click at [347, 251] on button "結帳並列印" at bounding box center [344, 247] width 36 height 13
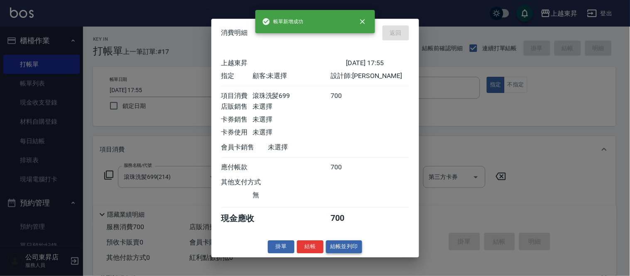
type input "[DATE] 17:56"
